Goal: Transaction & Acquisition: Subscribe to service/newsletter

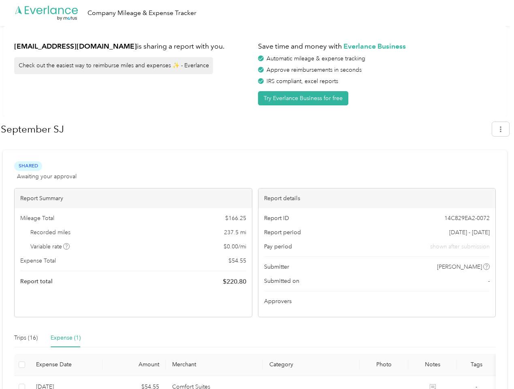
click at [259, 195] on div "Report details" at bounding box center [377, 198] width 237 height 20
click at [257, 13] on div ".cls-1 { fill: #00adee; } .cls-2 { fill: #fff; } .cls-3 { fill: #707372; } .cls…" at bounding box center [255, 13] width 510 height 26
click at [305, 98] on button "Try Everlance Business for free" at bounding box center [303, 98] width 90 height 14
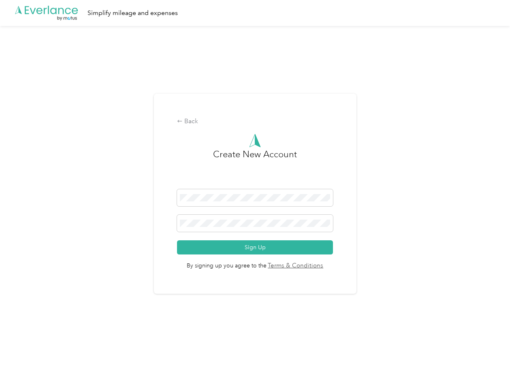
click at [505, 129] on div "Back Create New Account Sign Up By signing up you agree to the Terms & Conditio…" at bounding box center [255, 197] width 510 height 342
drag, startPoint x: 0, startPoint y: 0, endPoint x: 4, endPoint y: 4, distance: 5.7
click at [67, 246] on div "Back Create New Account Sign Up By signing up you agree to the Terms & Conditio…" at bounding box center [255, 197] width 510 height 342
click at [319, 267] on link "Terms & Conditions" at bounding box center [295, 265] width 57 height 9
click at [26, 338] on div "Back Create New Account Sign Up By signing up you agree to the Terms & Conditio…" at bounding box center [255, 197] width 510 height 342
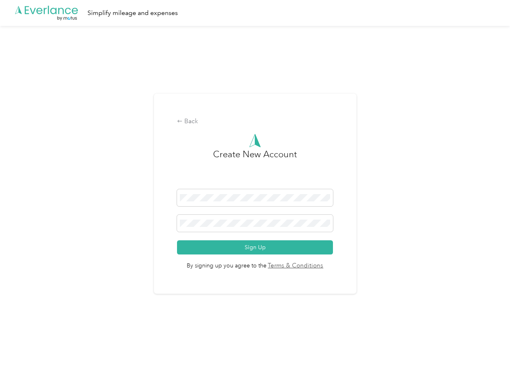
click at [66, 338] on div "Back Create New Account Sign Up By signing up you agree to the Terms & Conditio…" at bounding box center [255, 197] width 510 height 342
click at [21, 365] on div "Back Create New Account Sign Up By signing up you agree to the Terms & Conditio…" at bounding box center [255, 197] width 510 height 342
